Goal: Transaction & Acquisition: Purchase product/service

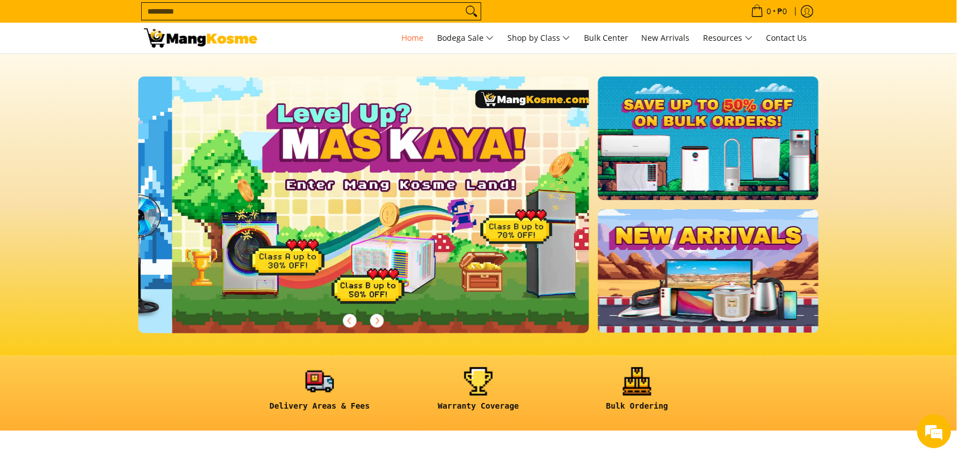
scroll to position [0, 451]
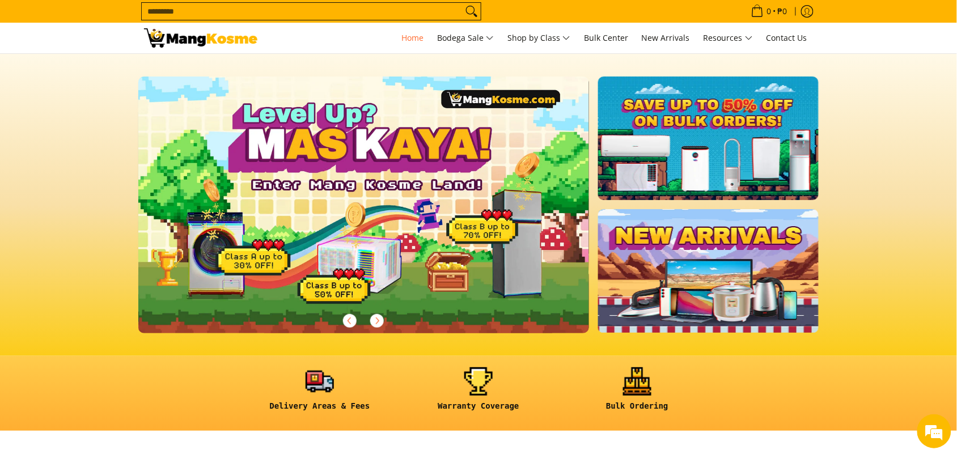
click at [225, 13] on input "Search..." at bounding box center [302, 11] width 321 height 17
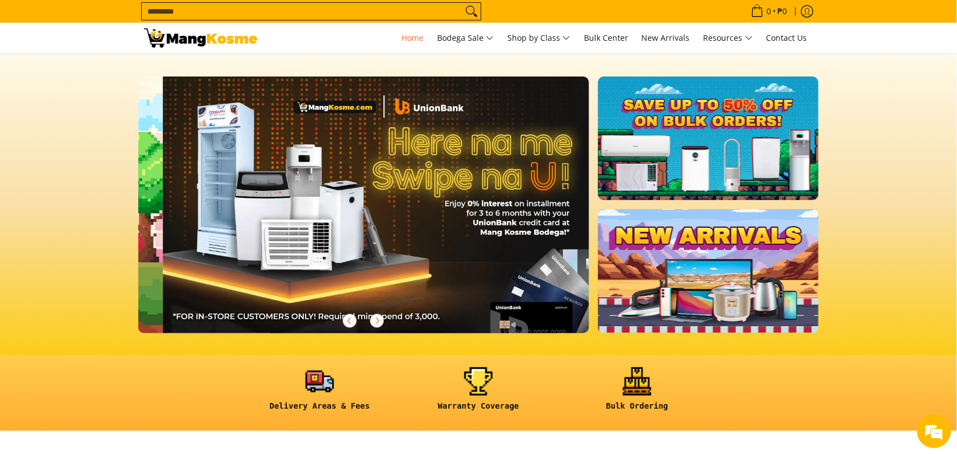
scroll to position [0, 902]
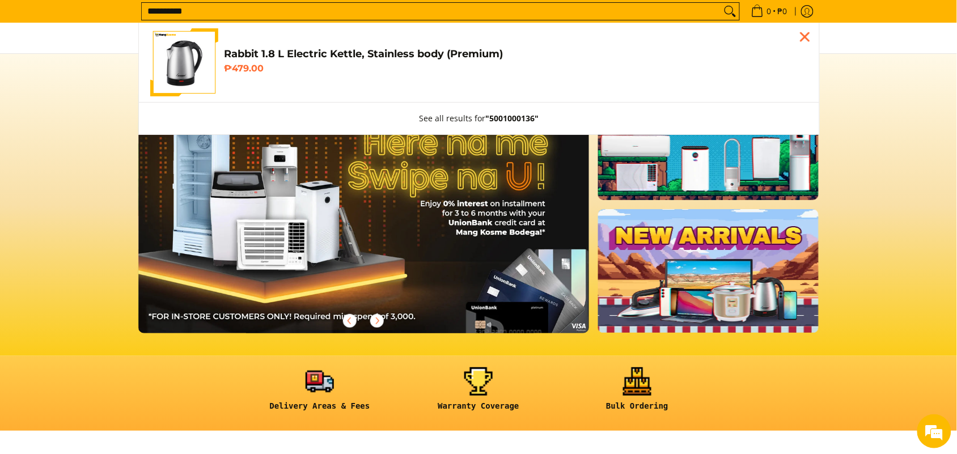
type input "**********"
click at [332, 83] on link "Rabbit 1.8 L Electric Kettle, Stainless body (Premium) ₱479.00" at bounding box center [479, 62] width 658 height 68
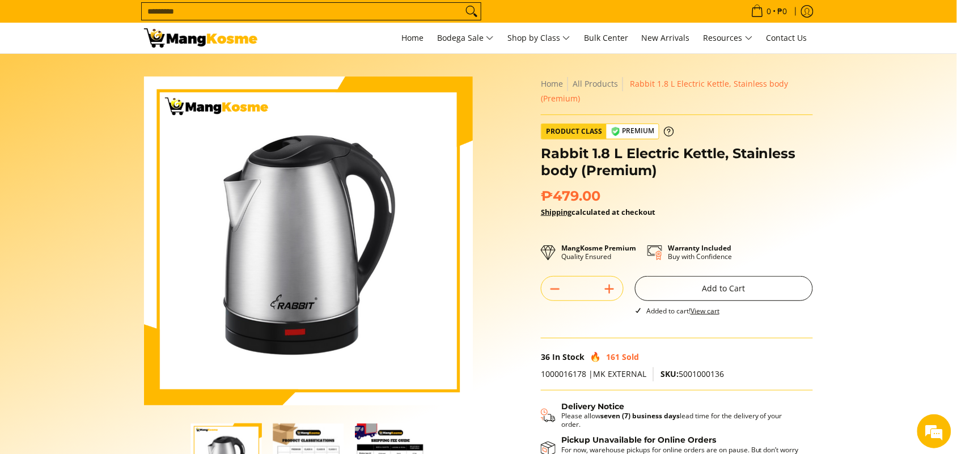
click at [711, 278] on button "Add to Cart" at bounding box center [724, 288] width 178 height 25
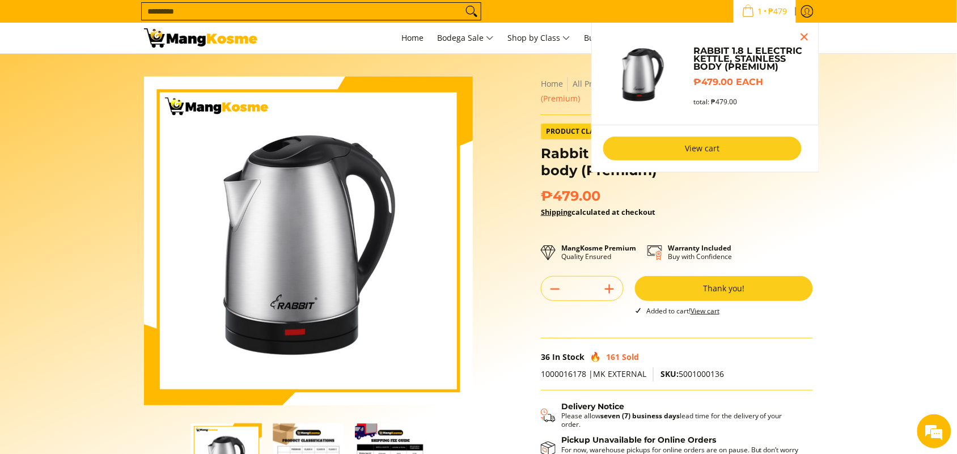
click at [744, 141] on link "View cart" at bounding box center [702, 149] width 198 height 24
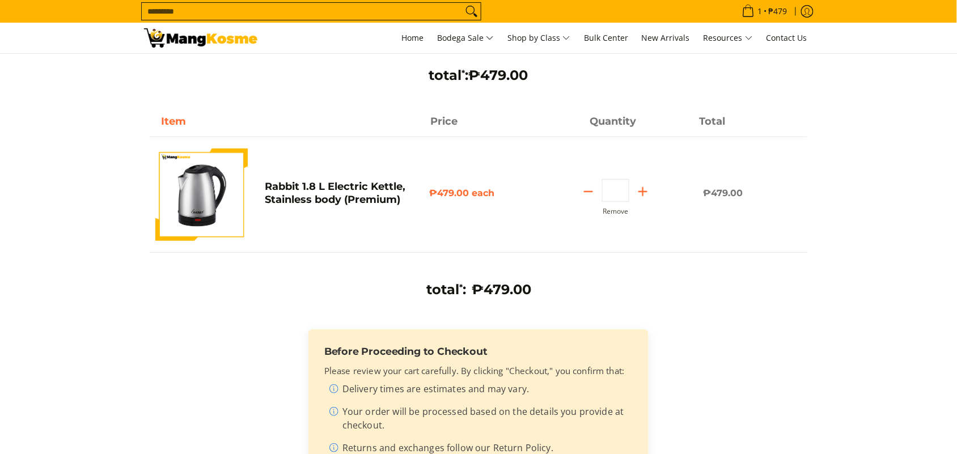
scroll to position [284, 0]
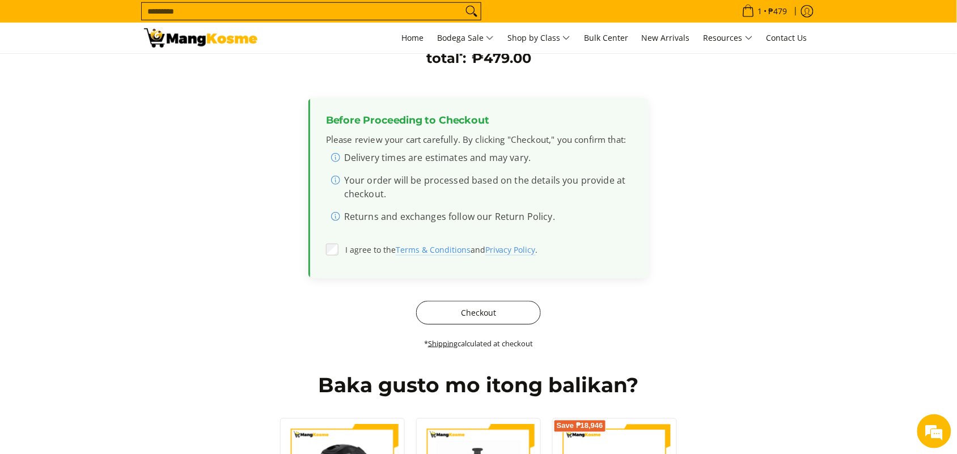
click at [480, 313] on button "Checkout" at bounding box center [478, 313] width 125 height 24
